Goal: Information Seeking & Learning: Learn about a topic

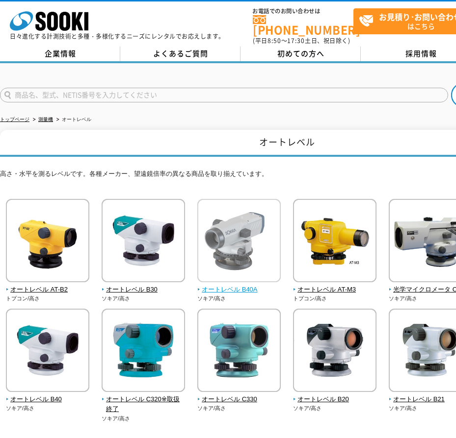
click at [232, 230] on img at bounding box center [238, 242] width 83 height 86
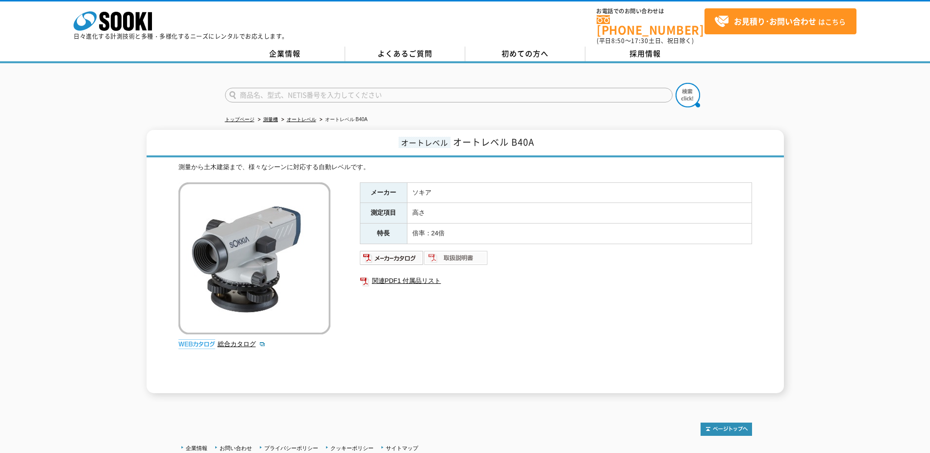
click at [435, 250] on img at bounding box center [456, 258] width 64 height 16
click at [392, 255] on img at bounding box center [392, 258] width 64 height 16
click at [85, 217] on div "オートレベル オートレベル B40A 測量から土木建築まで、様々なシーンに対応する自動レベルです。 総合カタログ メーカー ソキア 測定項目 高さ 特長 倍率…" at bounding box center [465, 261] width 930 height 263
click at [112, 168] on div "オートレベル オートレベル B40A 測量から土木建築まで、様々なシーンに対応する自動レベルです。 総合カタログ メーカー ソキア 測定項目 高さ 特長 倍率…" at bounding box center [465, 261] width 930 height 263
